Goal: Information Seeking & Learning: Learn about a topic

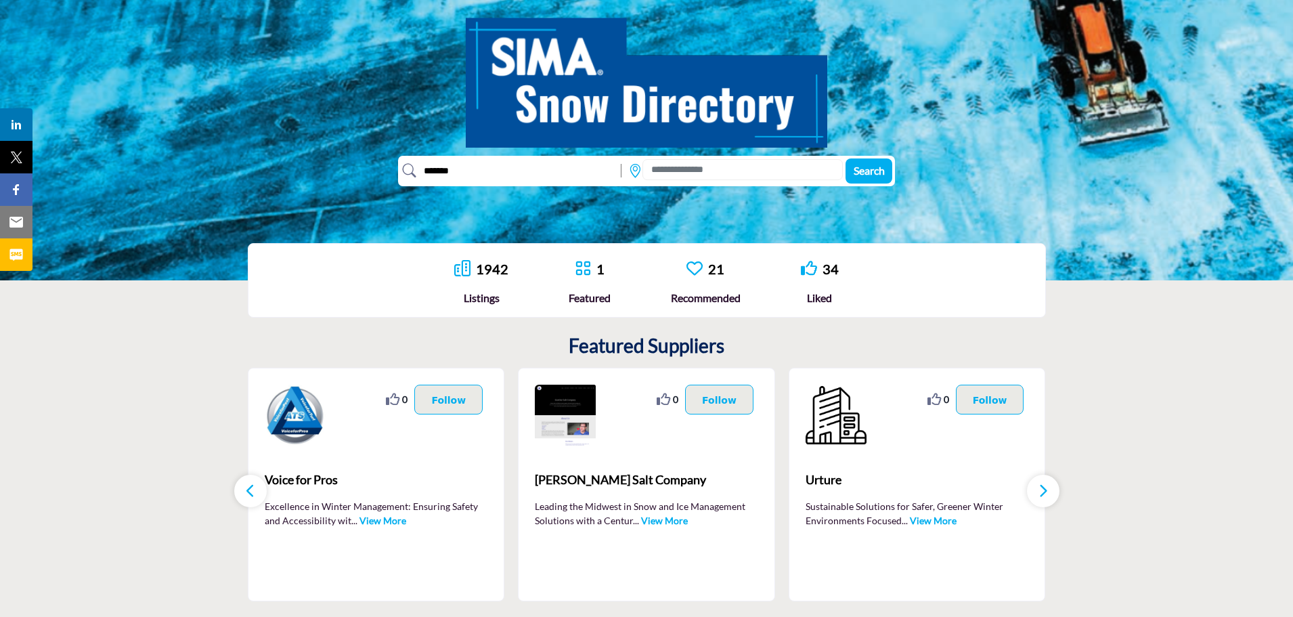
scroll to position [135, 0]
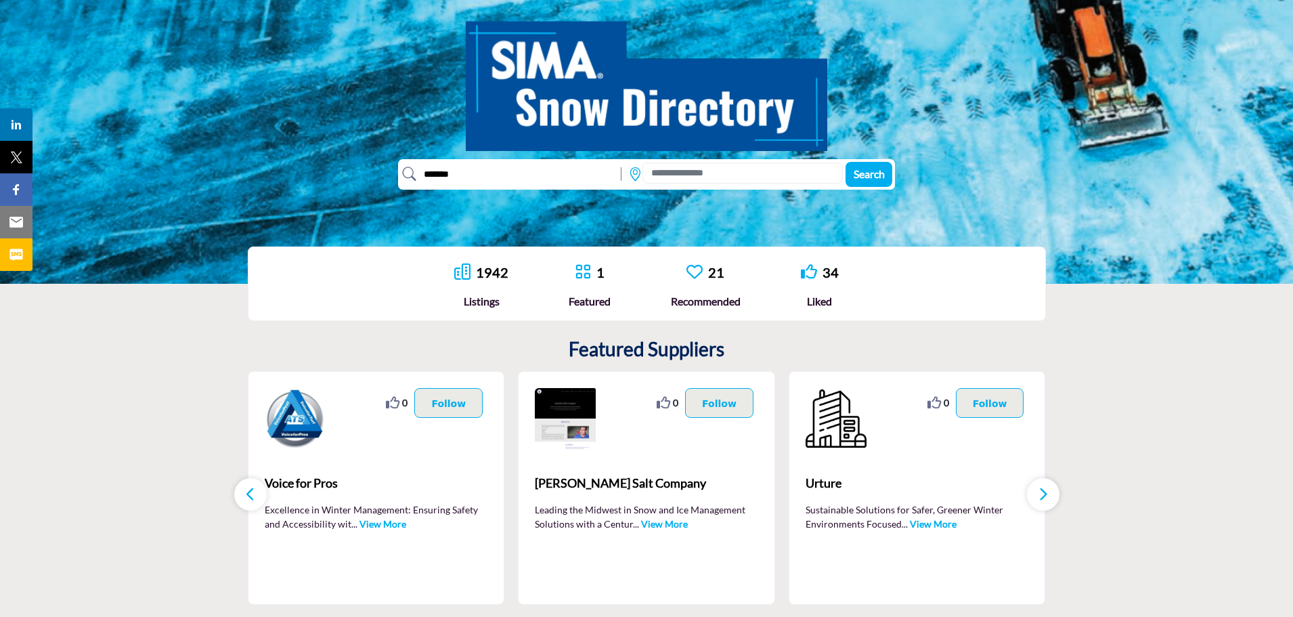
click at [873, 175] on span "Search" at bounding box center [869, 173] width 31 height 13
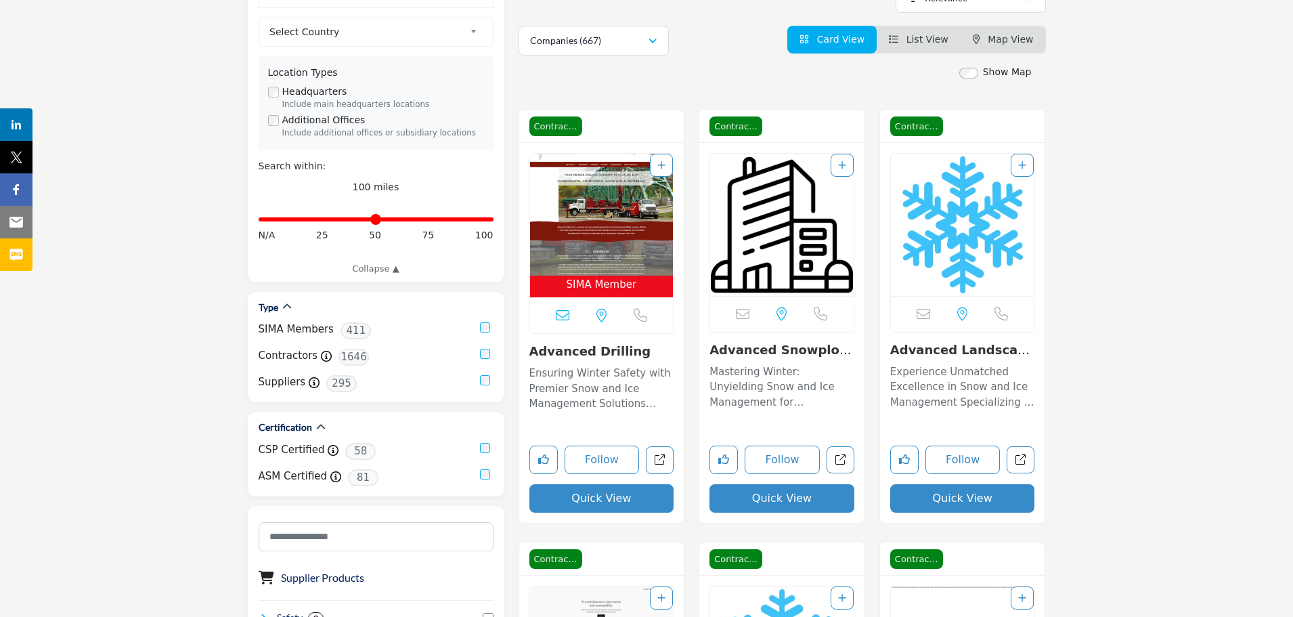
scroll to position [271, 0]
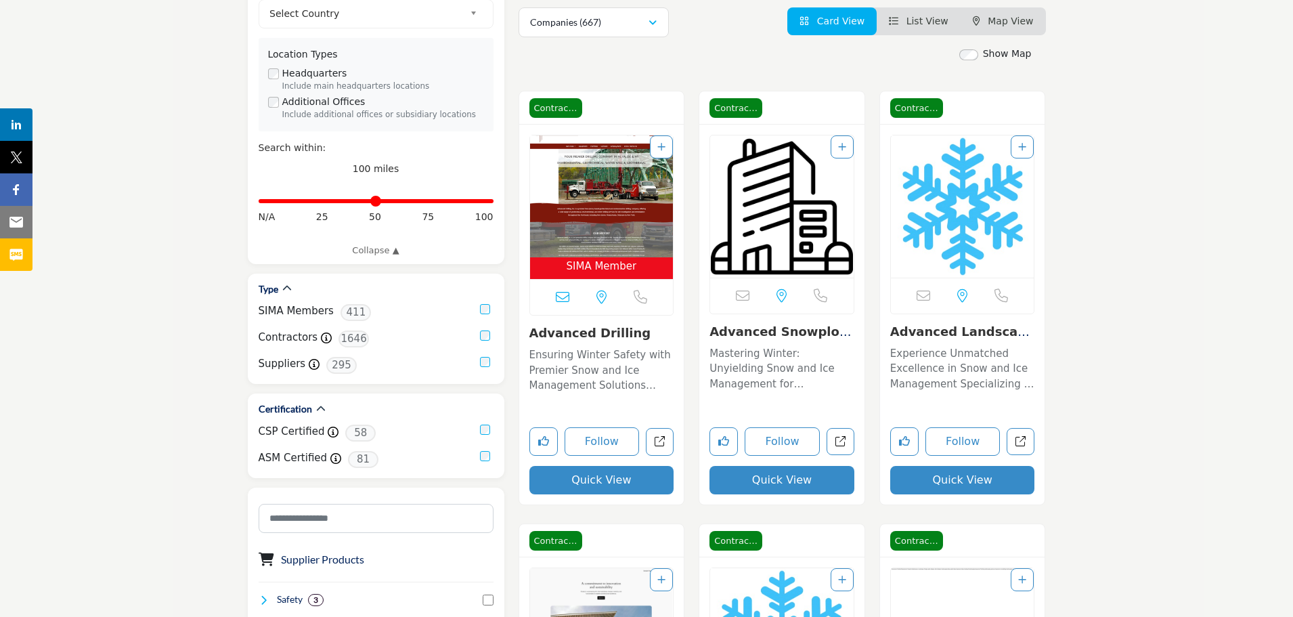
click at [761, 355] on p "Mastering Winter: Unyielding Snow and Ice Management for Commercial Resilience …" at bounding box center [782, 369] width 145 height 46
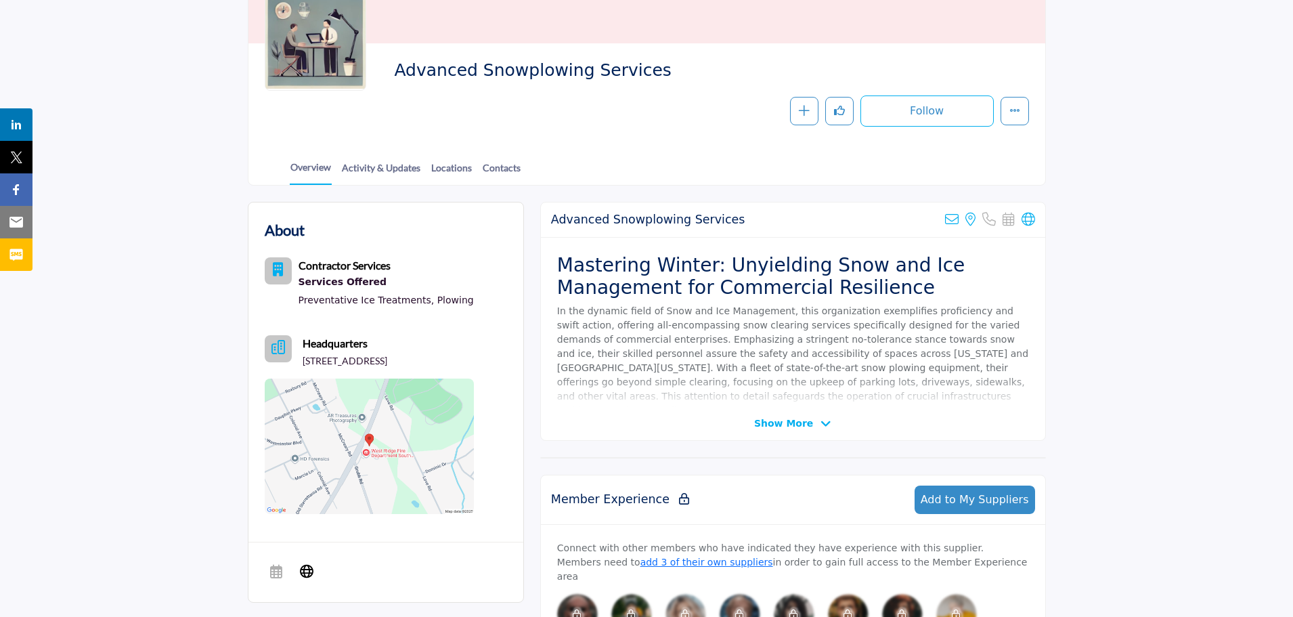
scroll to position [271, 0]
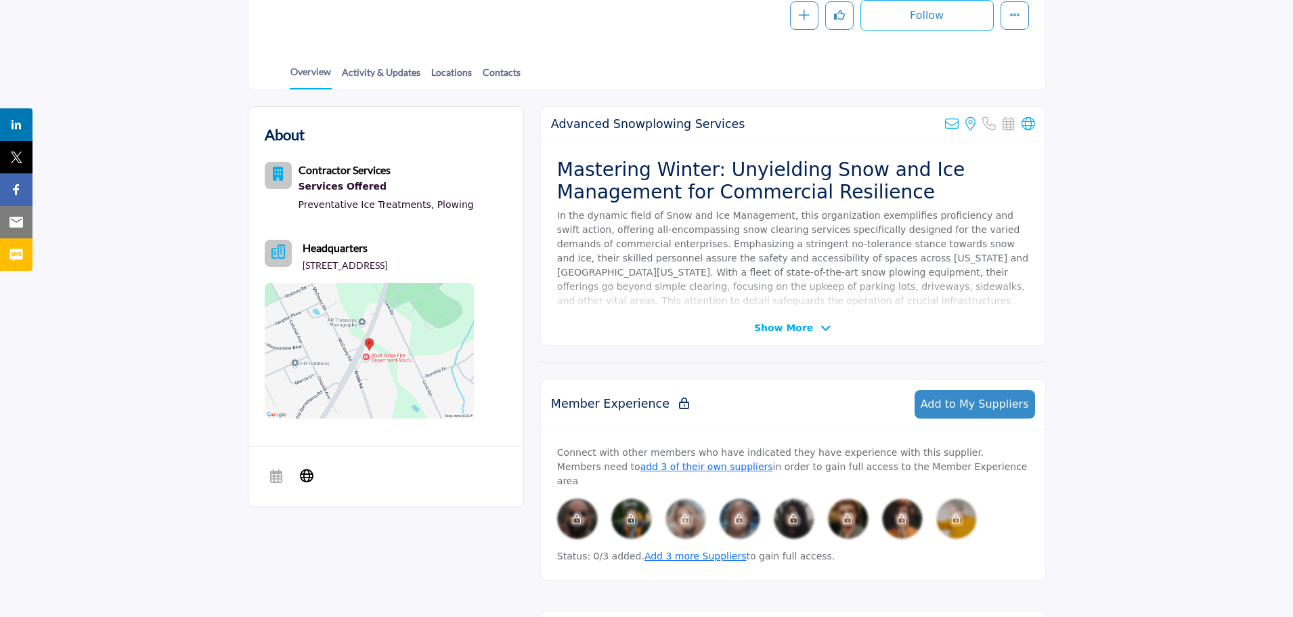
click at [822, 322] on icon at bounding box center [826, 328] width 11 height 12
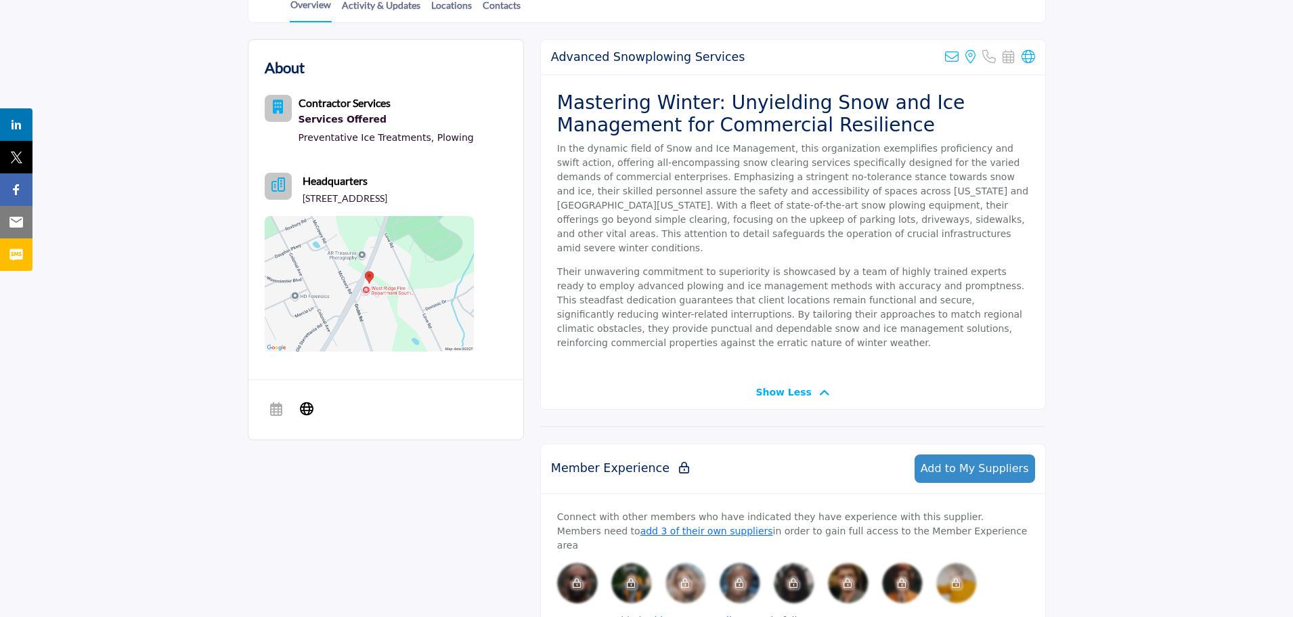
scroll to position [339, 0]
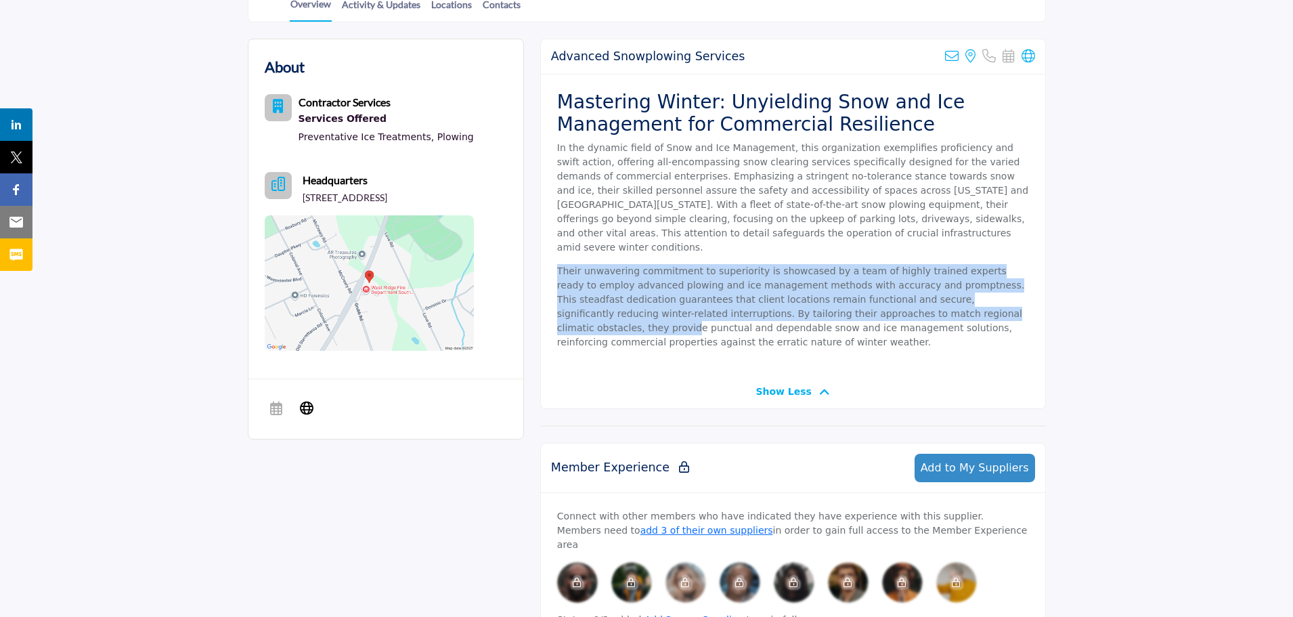
drag, startPoint x: 583, startPoint y: 247, endPoint x: 884, endPoint y: 301, distance: 305.4
click at [884, 301] on p "Their unwavering commitment to superiority is showcased by a team of highly tra…" at bounding box center [793, 306] width 472 height 85
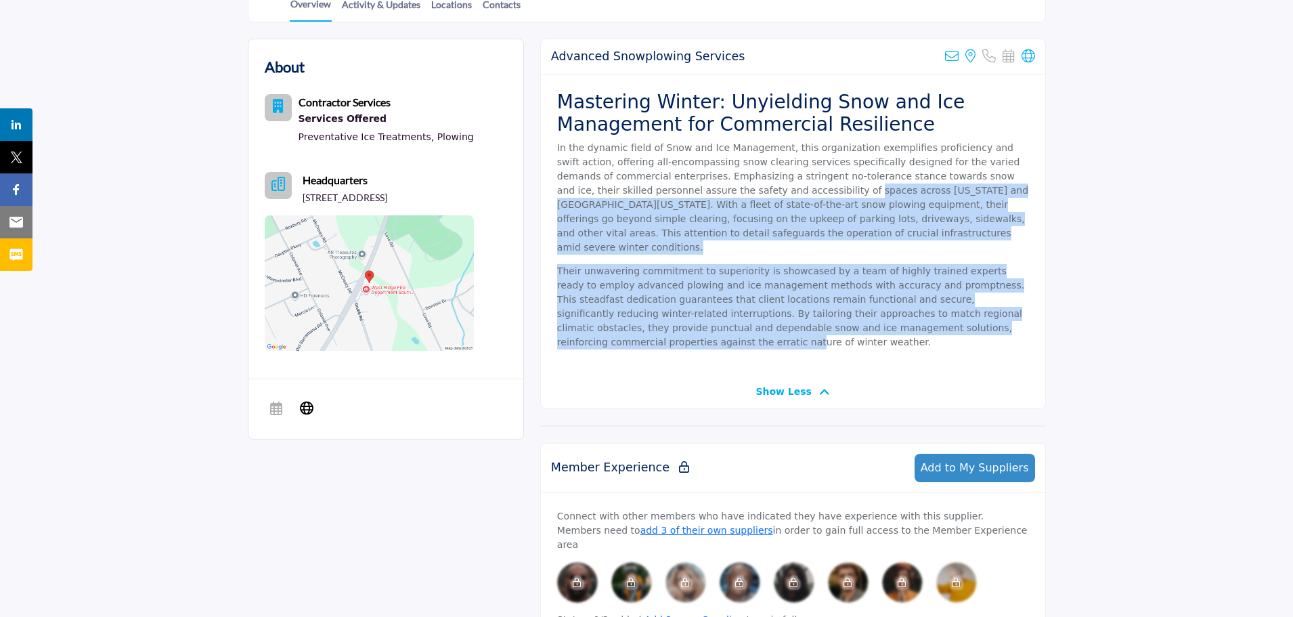
drag, startPoint x: 748, startPoint y: 241, endPoint x: 664, endPoint y: 195, distance: 95.2
click at [664, 195] on div "Mastering Winter: Unyielding Snow and Ice Management for Commercial Resilience …" at bounding box center [793, 224] width 504 height 301
click at [664, 195] on p "In the dynamic field of Snow and Ice Management, this organization exemplifies …" at bounding box center [793, 198] width 472 height 114
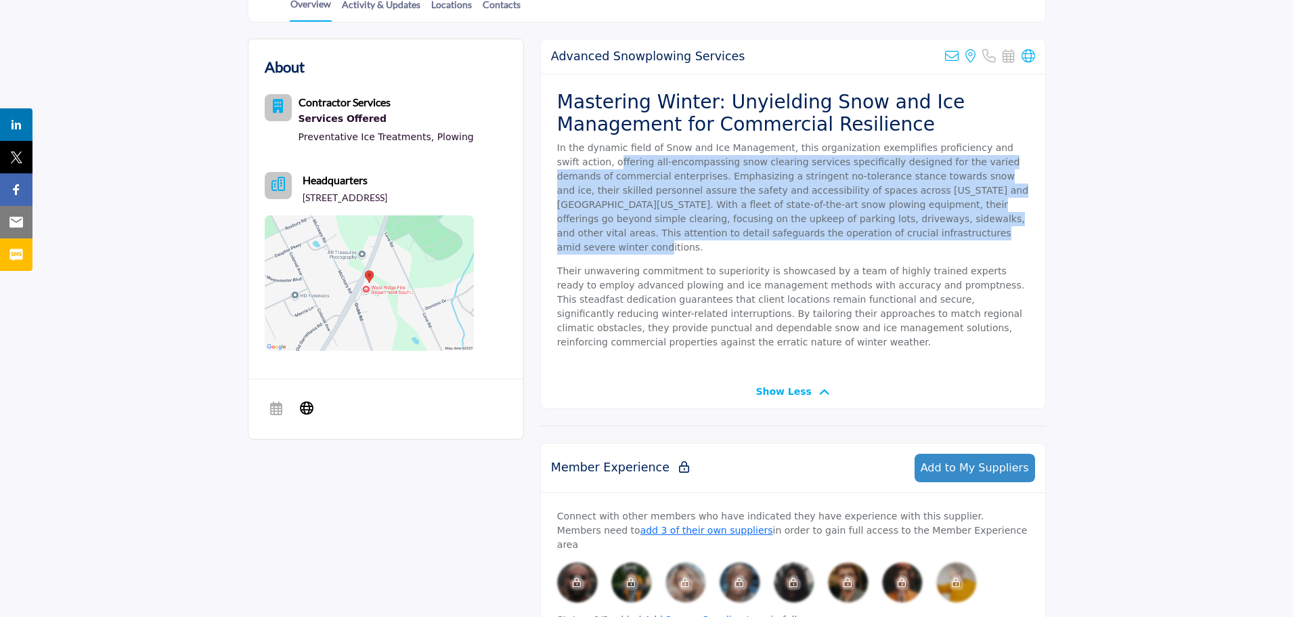
drag, startPoint x: 561, startPoint y: 162, endPoint x: 779, endPoint y: 232, distance: 229.8
click at [779, 232] on p "In the dynamic field of Snow and Ice Management, this organization exemplifies …" at bounding box center [793, 198] width 472 height 114
drag, startPoint x: 779, startPoint y: 232, endPoint x: 641, endPoint y: 165, distance: 153.5
click at [641, 165] on p "In the dynamic field of Snow and Ice Management, this organization exemplifies …" at bounding box center [793, 198] width 472 height 114
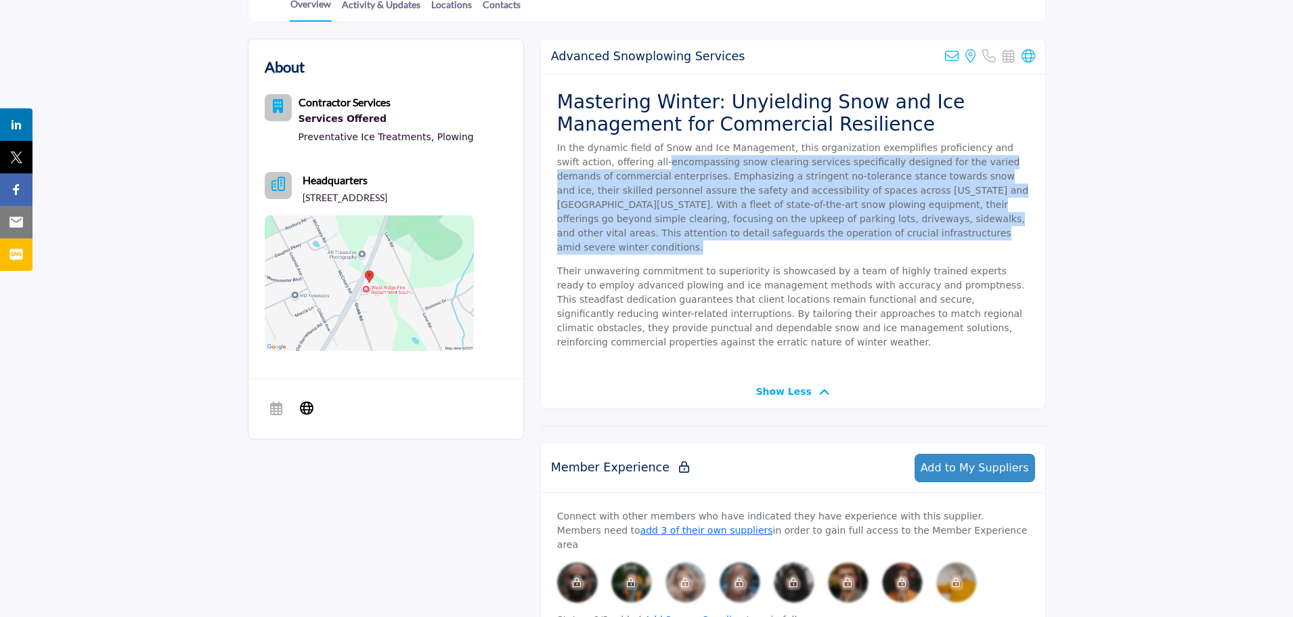
click at [641, 165] on p "In the dynamic field of Snow and Ice Management, this organization exemplifies …" at bounding box center [793, 198] width 472 height 114
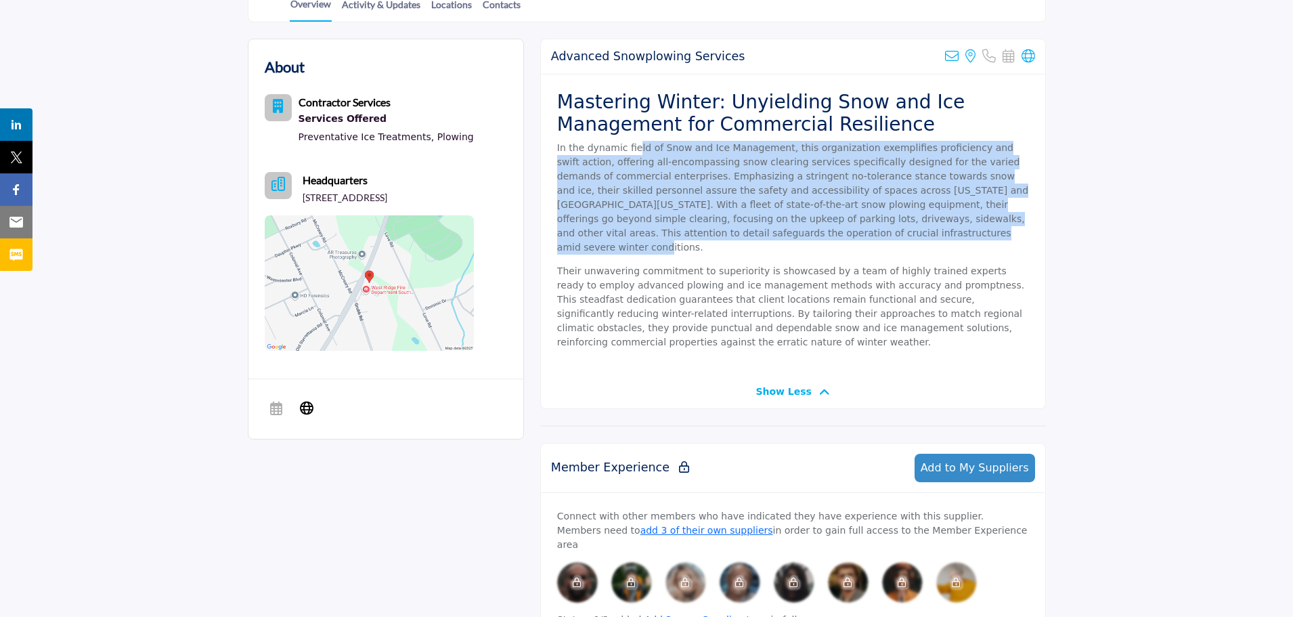
drag, startPoint x: 632, startPoint y: 152, endPoint x: 764, endPoint y: 234, distance: 155.2
click at [764, 234] on p "In the dynamic field of Snow and Ice Management, this organization exemplifies …" at bounding box center [793, 198] width 472 height 114
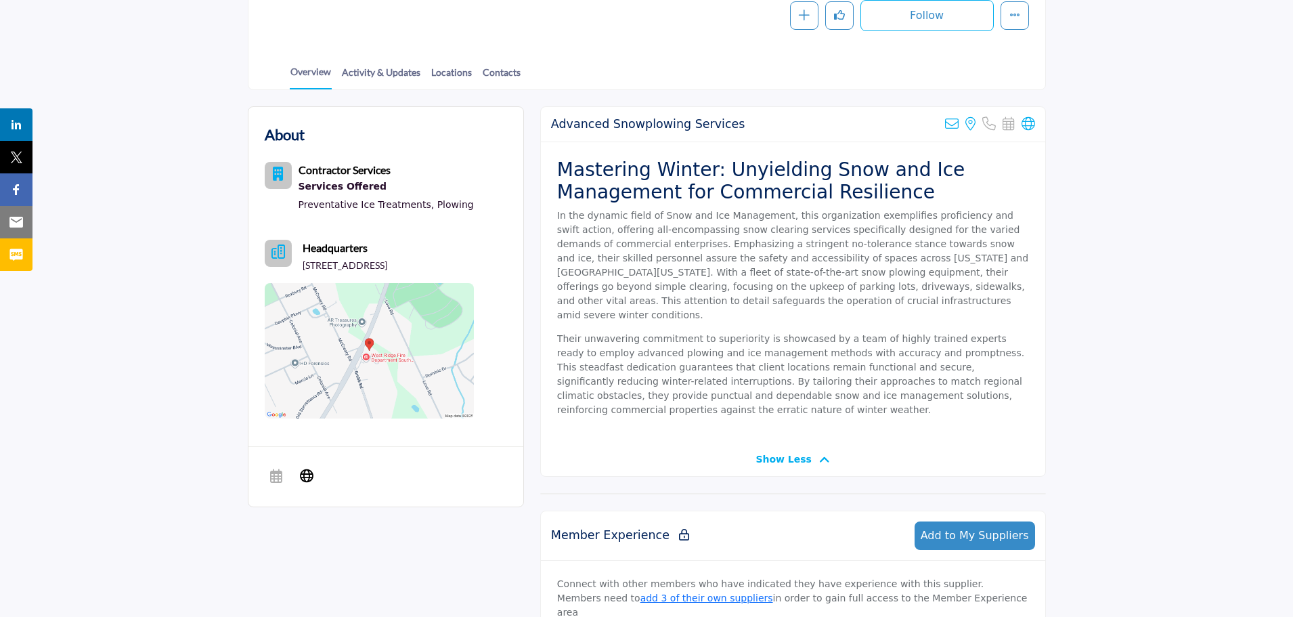
scroll to position [203, 0]
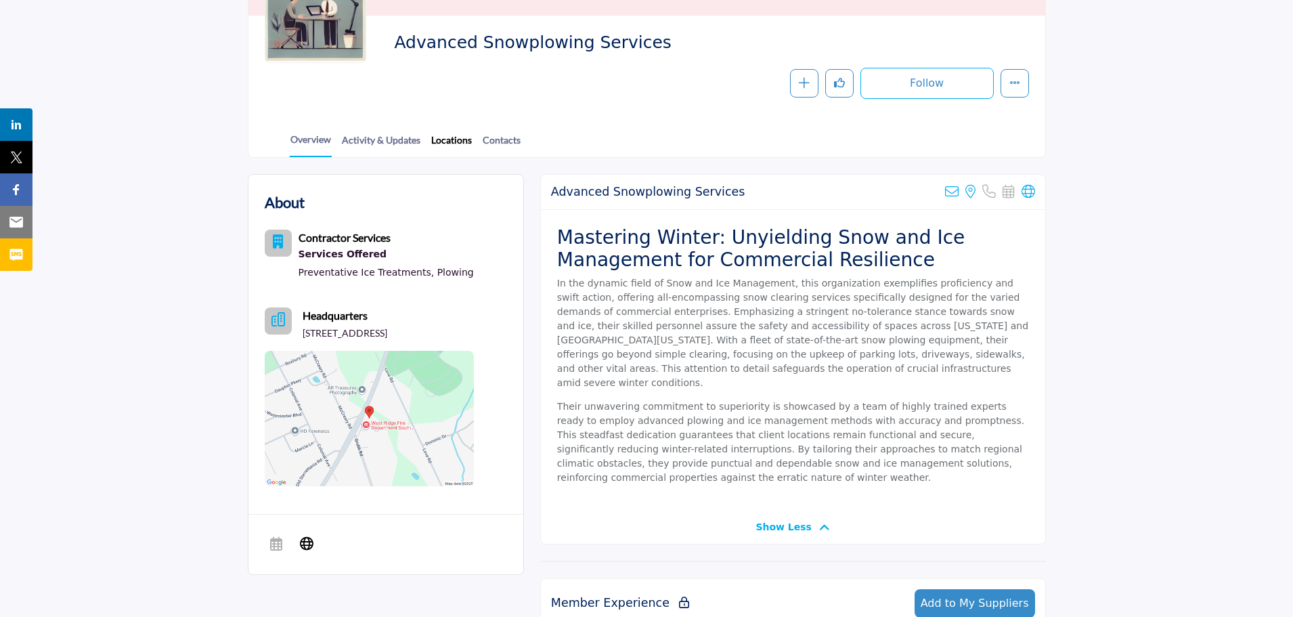
click at [439, 139] on link "Locations" at bounding box center [452, 145] width 42 height 24
